Goal: Use online tool/utility

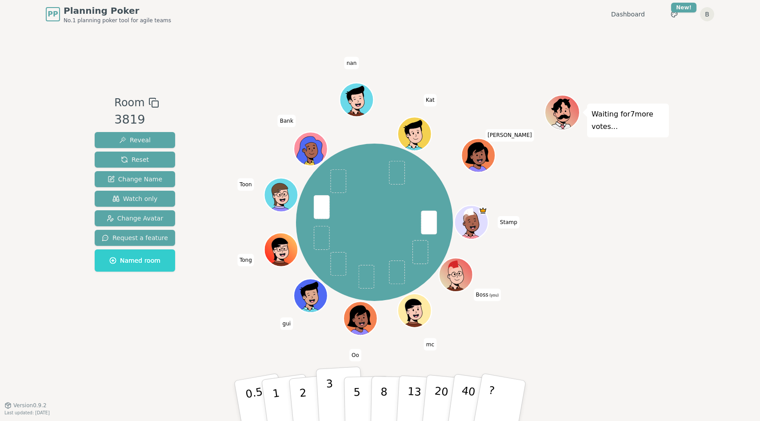
click at [335, 396] on button "3" at bounding box center [340, 400] width 48 height 69
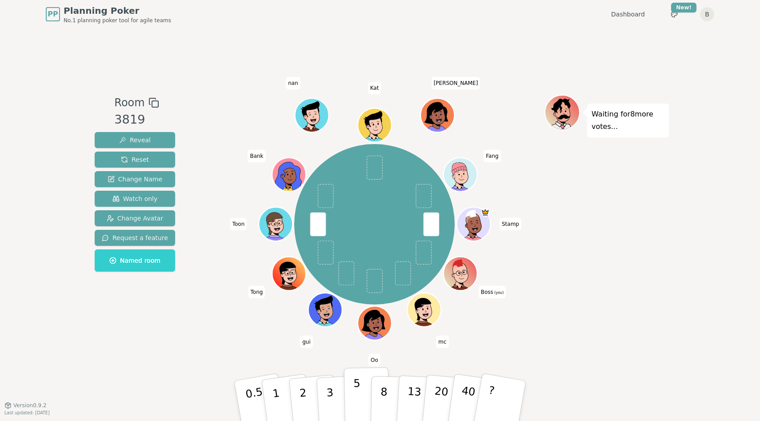
click at [359, 403] on p "5" at bounding box center [357, 401] width 8 height 48
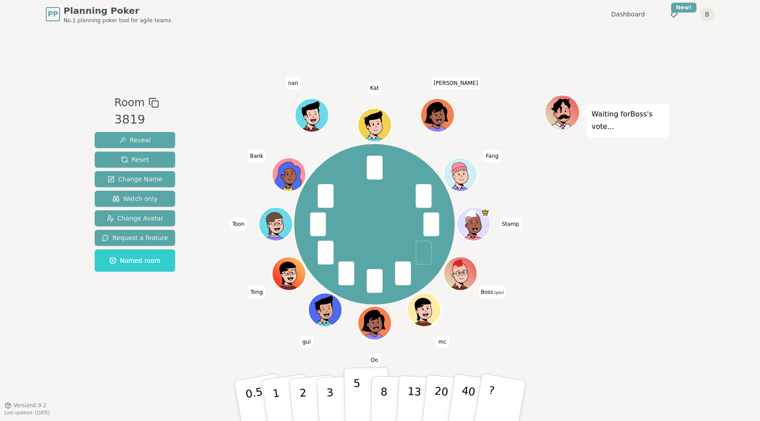
click at [349, 395] on button "5" at bounding box center [367, 401] width 46 height 68
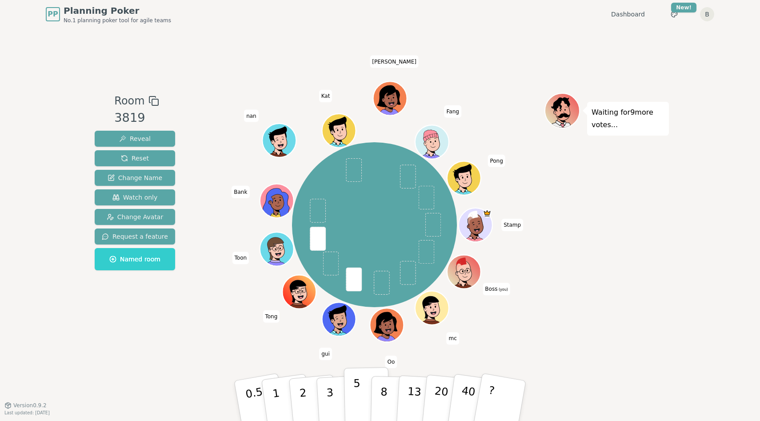
click at [365, 397] on button "5" at bounding box center [367, 401] width 46 height 68
click at [352, 398] on button "5" at bounding box center [367, 401] width 46 height 68
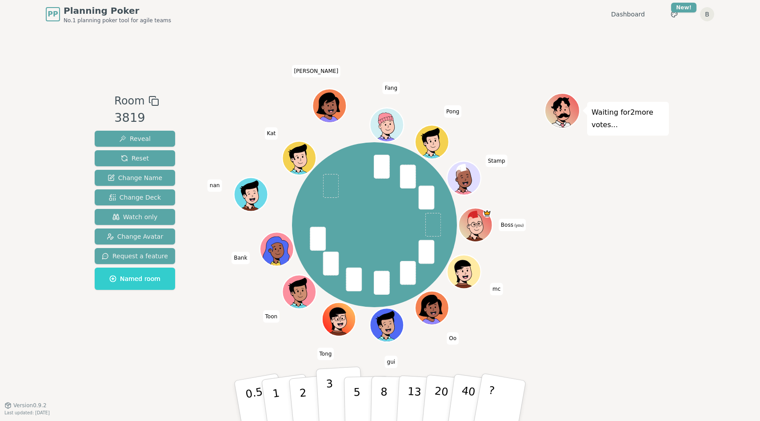
click at [342, 401] on button "3" at bounding box center [340, 400] width 48 height 69
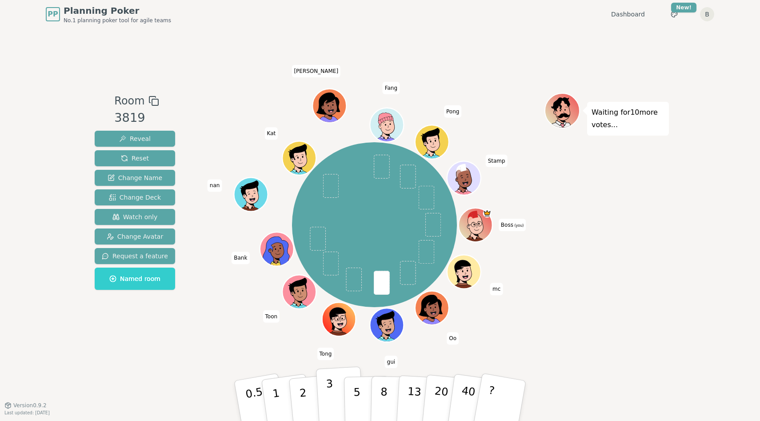
click at [340, 391] on button "3" at bounding box center [340, 400] width 48 height 69
click at [356, 386] on p "5" at bounding box center [357, 401] width 8 height 48
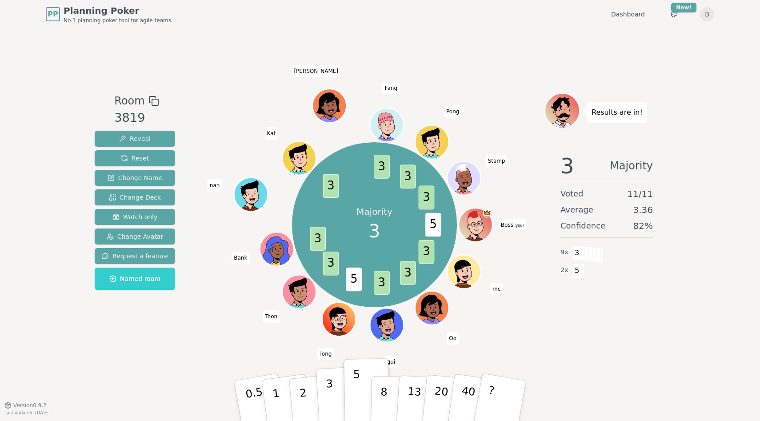
click at [338, 393] on button "3" at bounding box center [340, 400] width 48 height 69
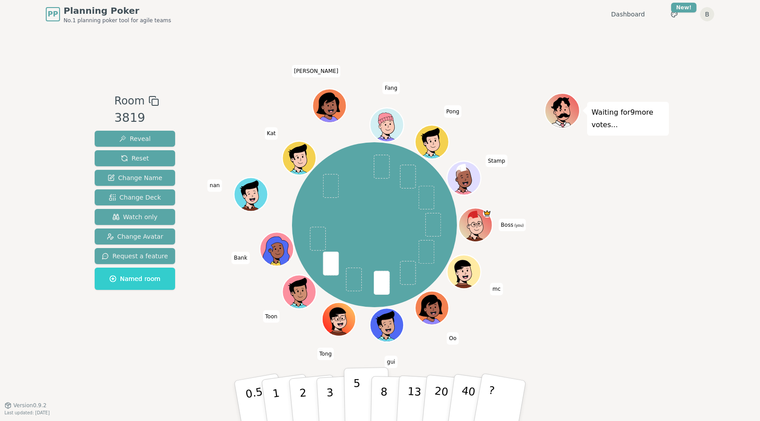
click at [351, 398] on button "5" at bounding box center [367, 401] width 46 height 68
click at [341, 393] on button "3" at bounding box center [340, 400] width 48 height 69
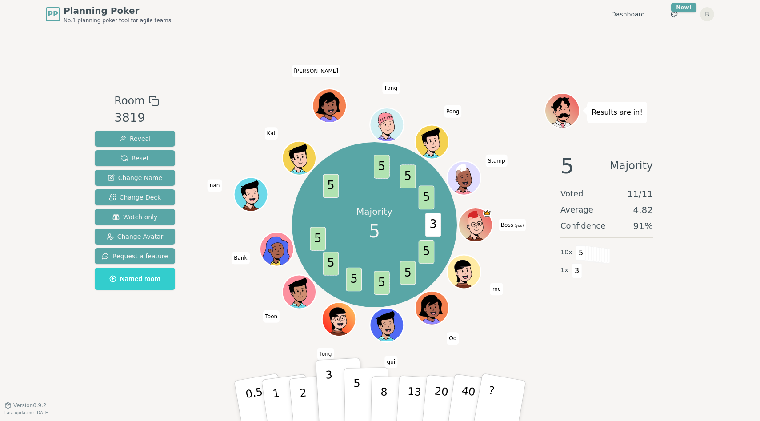
click at [355, 395] on p "5" at bounding box center [357, 401] width 8 height 48
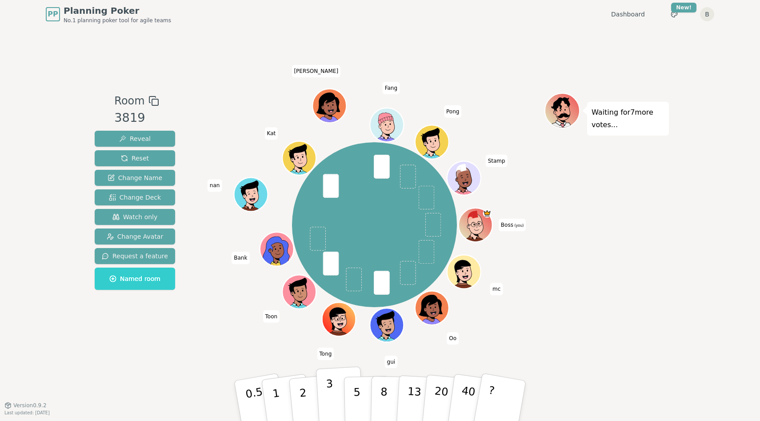
click at [335, 386] on button "3" at bounding box center [340, 400] width 48 height 69
click at [351, 401] on button "5" at bounding box center [367, 401] width 46 height 68
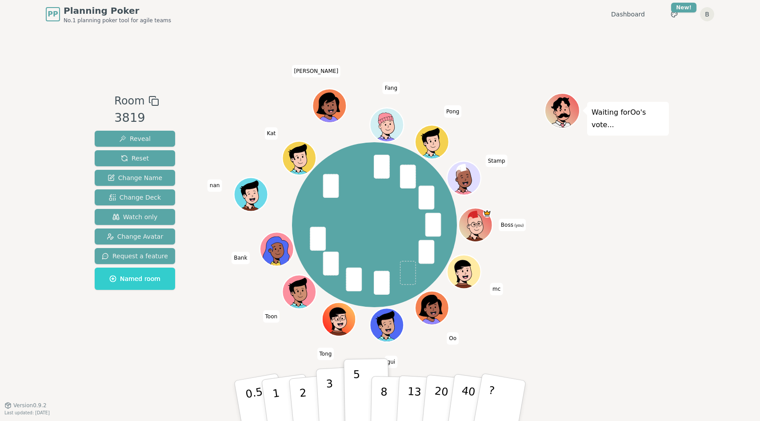
click at [331, 396] on p "3" at bounding box center [331, 401] width 10 height 48
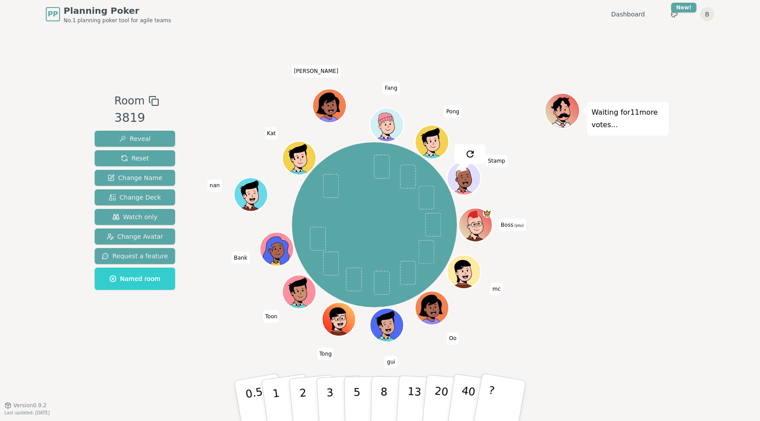
click at [543, 304] on div "Boss (you) mc Oo gui Tong Toon Bank nan Kat jane Fang Pong Stamp" at bounding box center [374, 224] width 340 height 231
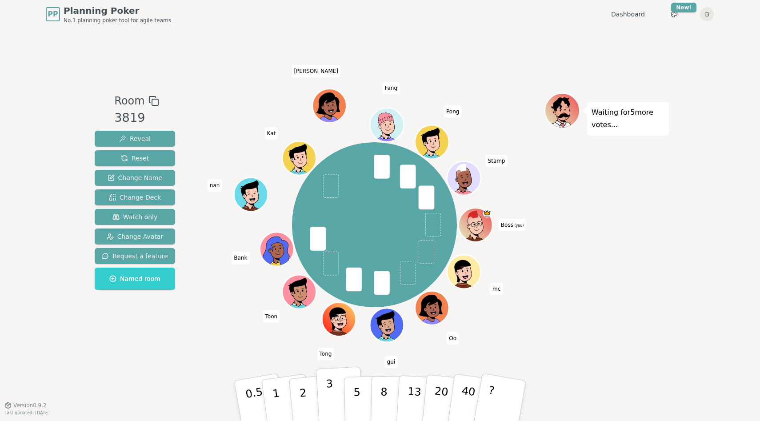
click at [340, 392] on button "3" at bounding box center [340, 400] width 48 height 69
click at [351, 391] on button "5" at bounding box center [367, 401] width 46 height 68
click at [529, 253] on div "Boss (you) mc Oo gui Tong Toon Bank nan Kat jane Fang Pong Stamp" at bounding box center [374, 224] width 340 height 231
click at [478, 231] on icon at bounding box center [477, 230] width 16 height 6
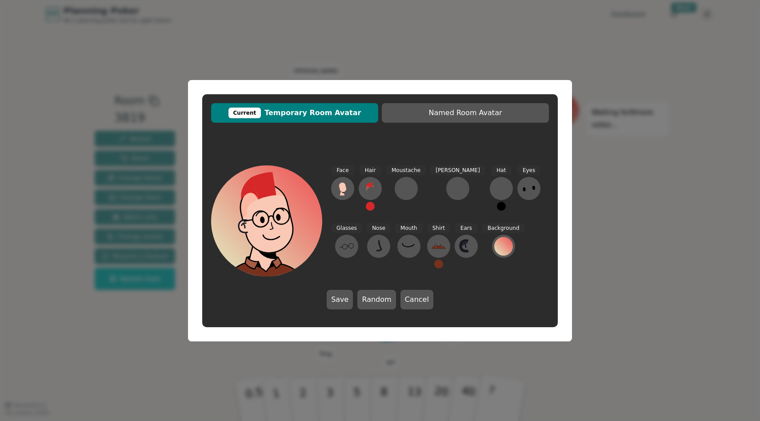
click at [576, 225] on div "Current Temporary Room Avatar Named Room Avatar Face Hair Moustache Beard Hat E…" at bounding box center [380, 210] width 760 height 421
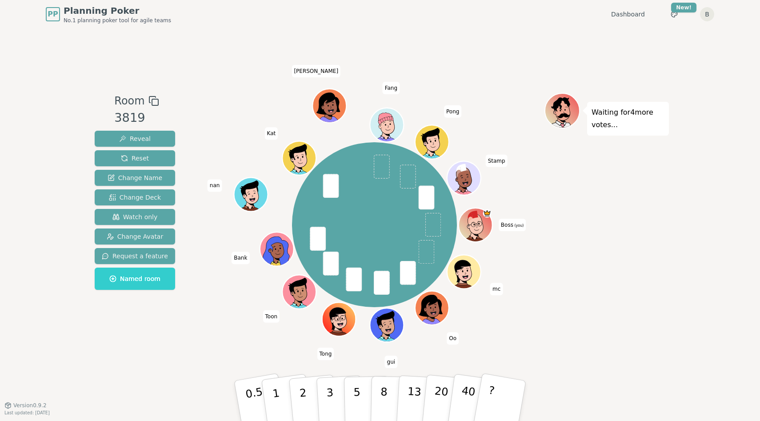
drag, startPoint x: 568, startPoint y: 109, endPoint x: 560, endPoint y: 109, distance: 8.4
click at [568, 109] on icon at bounding box center [563, 110] width 34 height 4
